Goal: Task Accomplishment & Management: Manage account settings

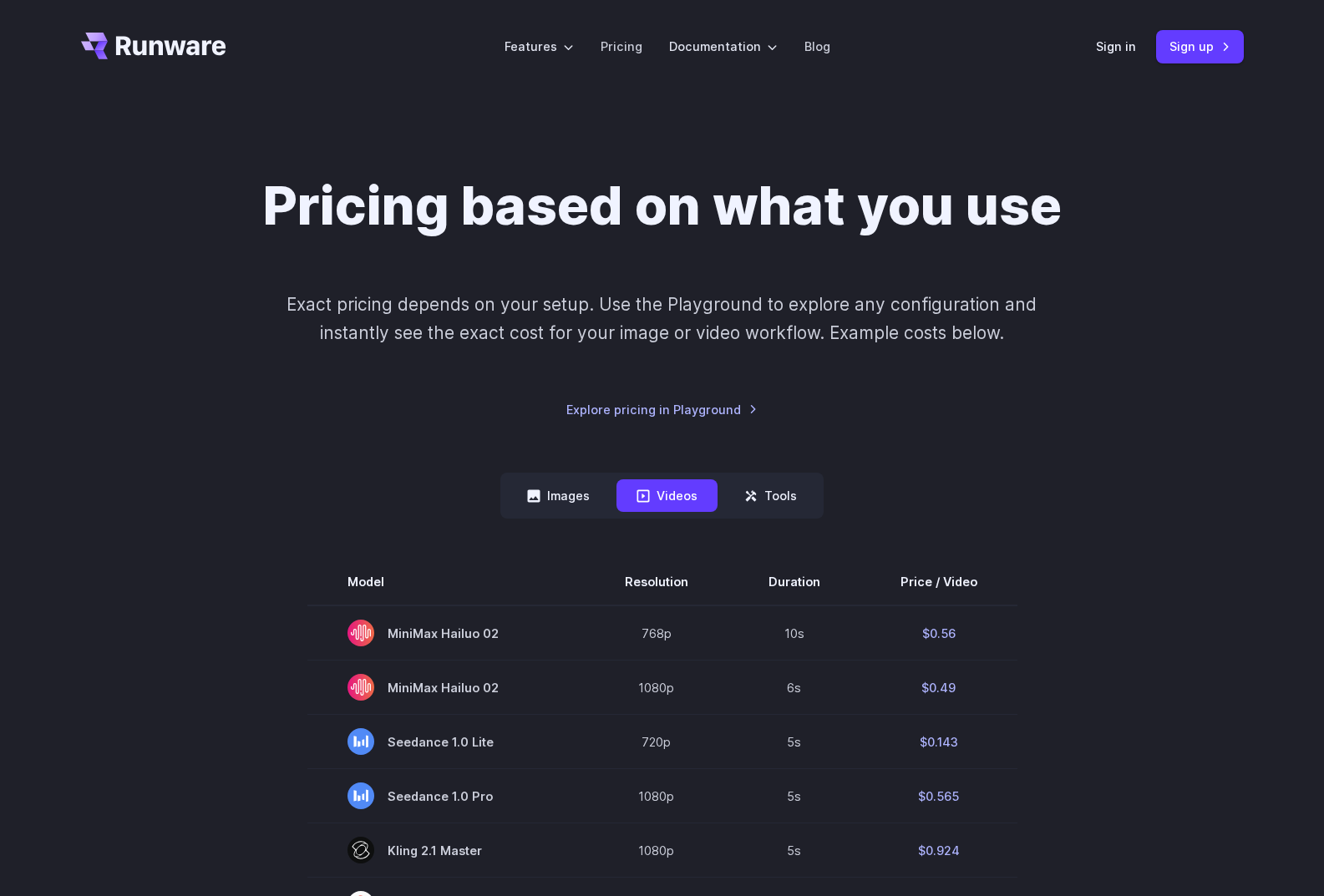
click at [127, 46] on icon "Go to /" at bounding box center [171, 46] width 110 height 19
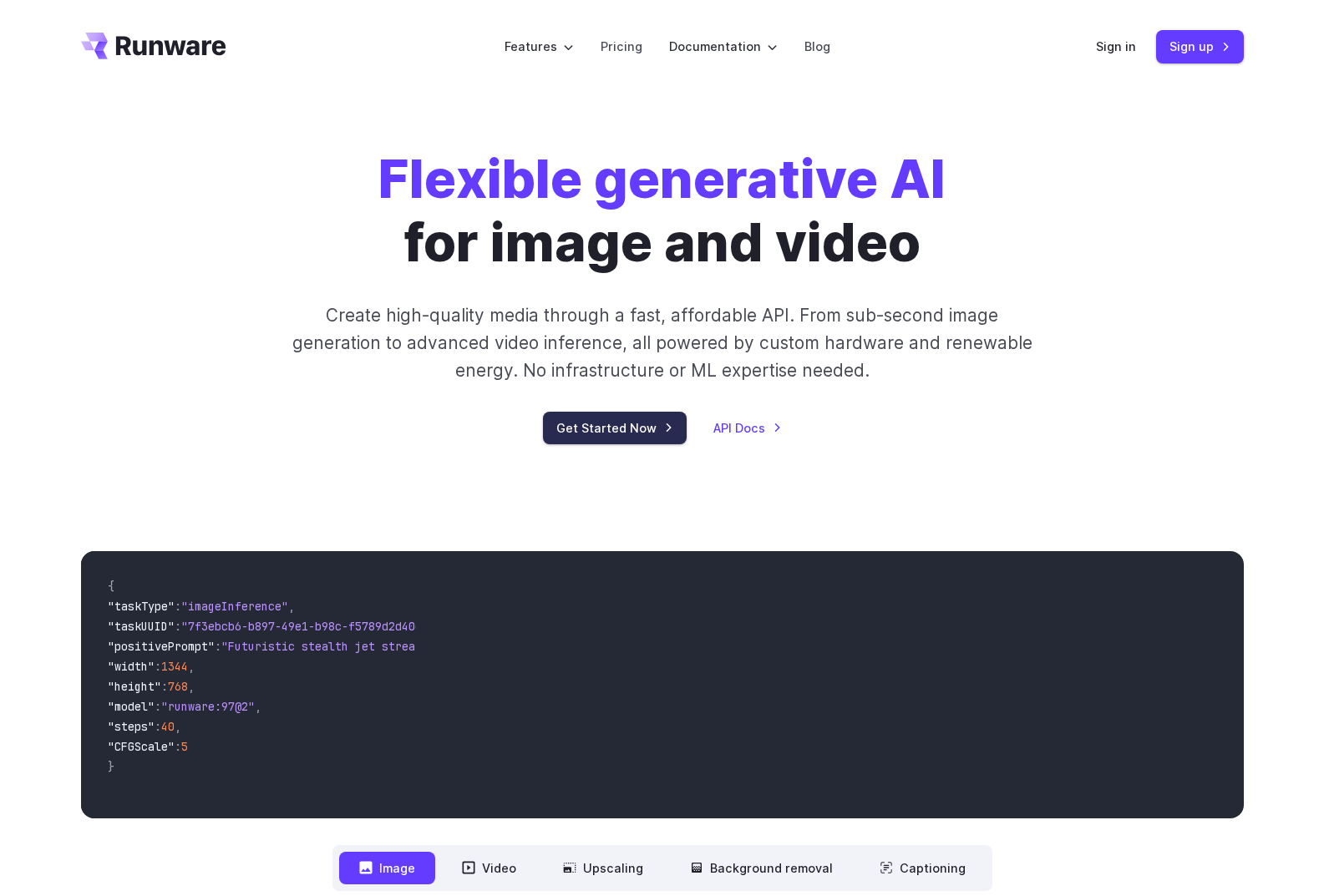
click at [592, 428] on link "Get Started Now" at bounding box center [615, 428] width 143 height 33
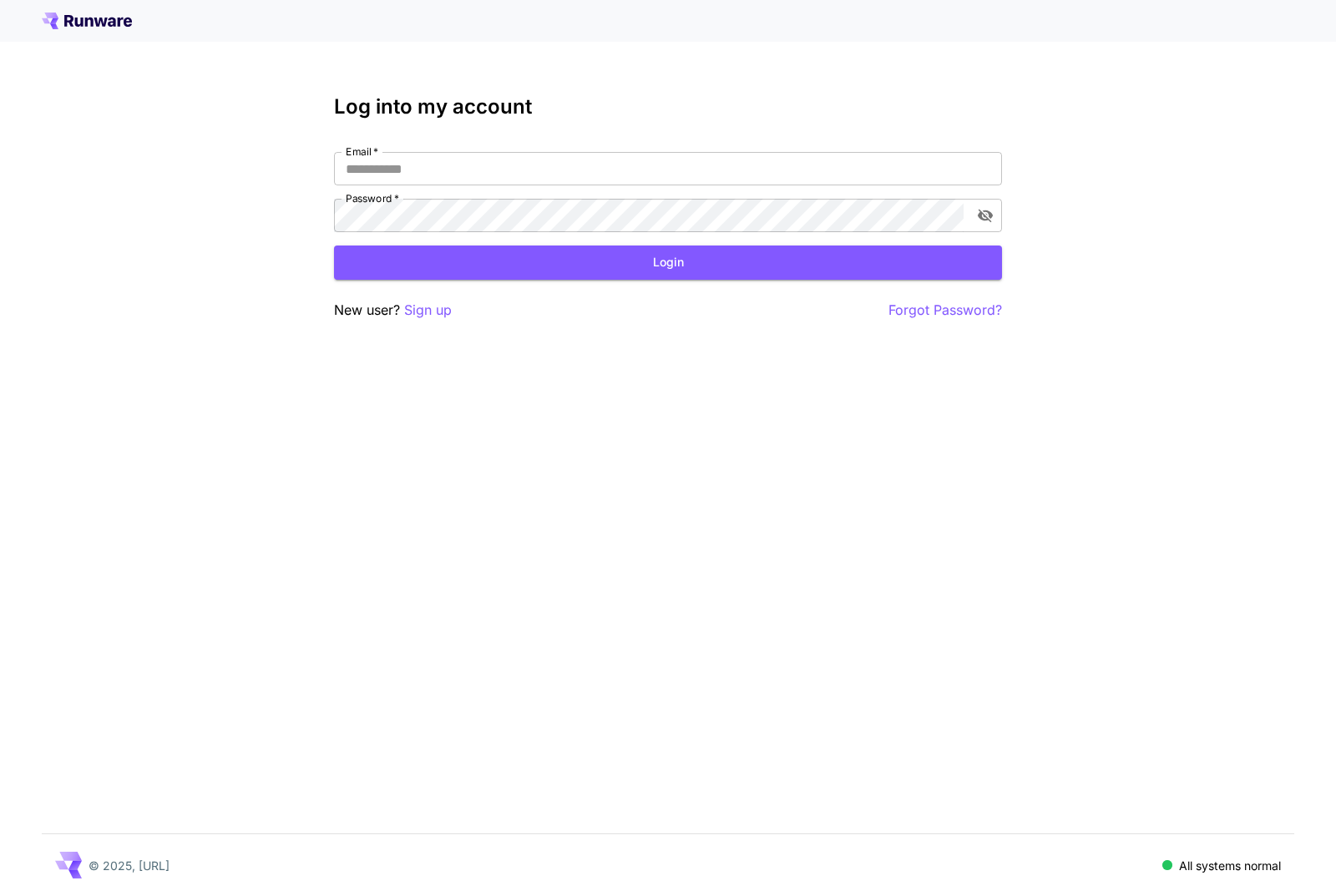
type input "**********"
click at [753, 256] on button "Login" at bounding box center [668, 262] width 668 height 35
